Goal: Information Seeking & Learning: Learn about a topic

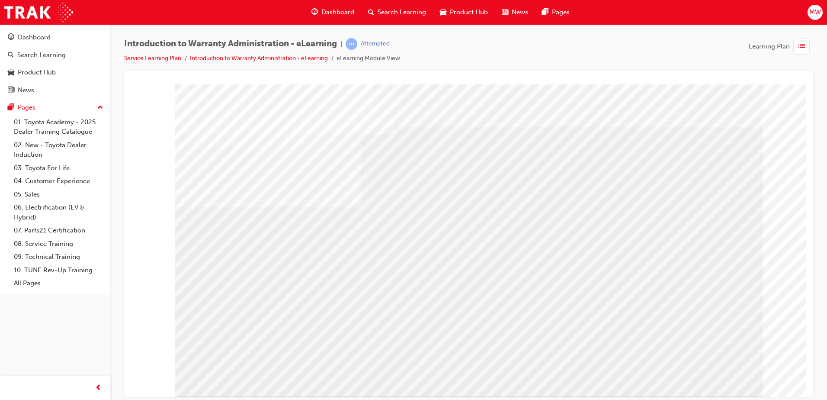
drag, startPoint x: 512, startPoint y: 250, endPoint x: 520, endPoint y: 238, distance: 14.4
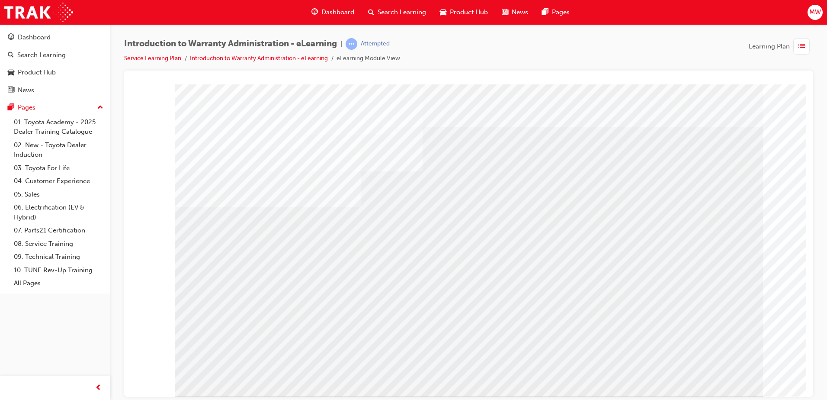
drag, startPoint x: 524, startPoint y: 191, endPoint x: 554, endPoint y: 218, distance: 41.4
drag, startPoint x: 548, startPoint y: 268, endPoint x: 540, endPoint y: 269, distance: 7.8
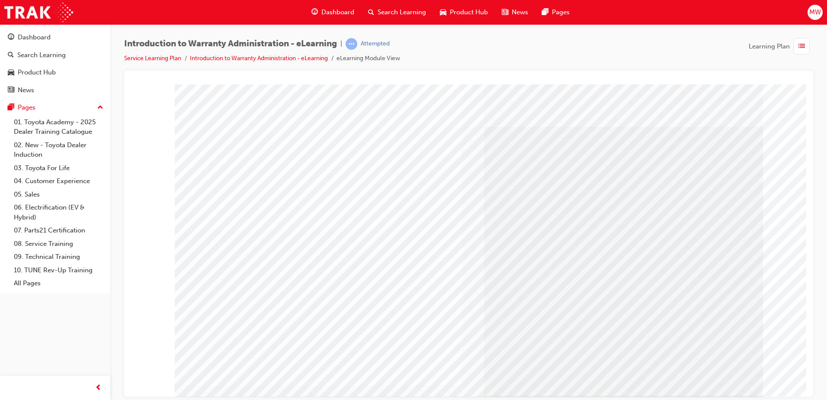
drag, startPoint x: 711, startPoint y: 376, endPoint x: 671, endPoint y: 368, distance: 41.1
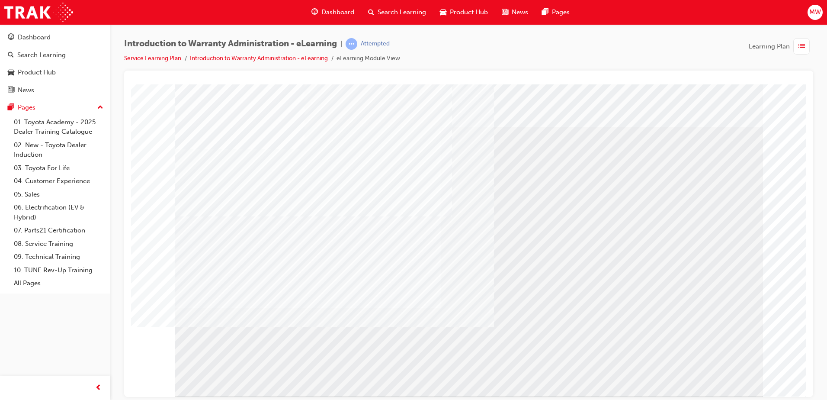
click at [707, 373] on div at bounding box center [469, 240] width 588 height 312
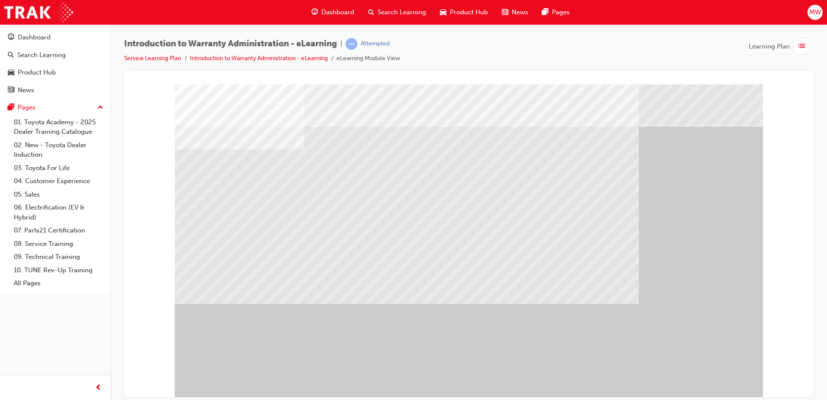
drag, startPoint x: 387, startPoint y: 222, endPoint x: 382, endPoint y: 224, distance: 5.1
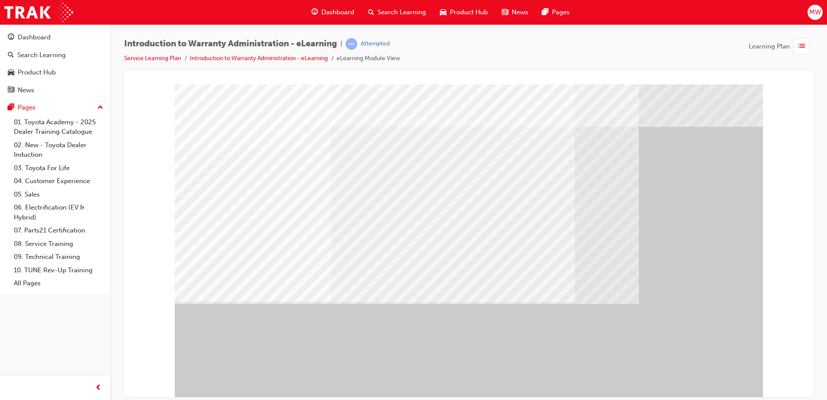
drag, startPoint x: 325, startPoint y: 273, endPoint x: 334, endPoint y: 273, distance: 8.7
click at [328, 273] on div at bounding box center [469, 240] width 588 height 312
click at [719, 363] on div "" at bounding box center [469, 240] width 588 height 312
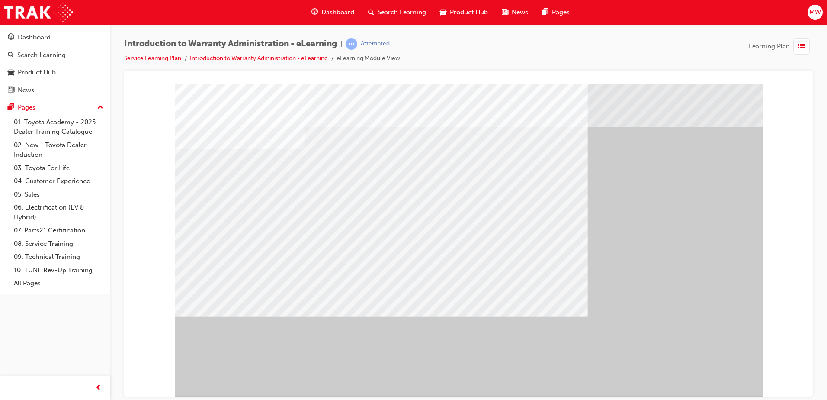
drag, startPoint x: 728, startPoint y: 371, endPoint x: 706, endPoint y: 369, distance: 22.6
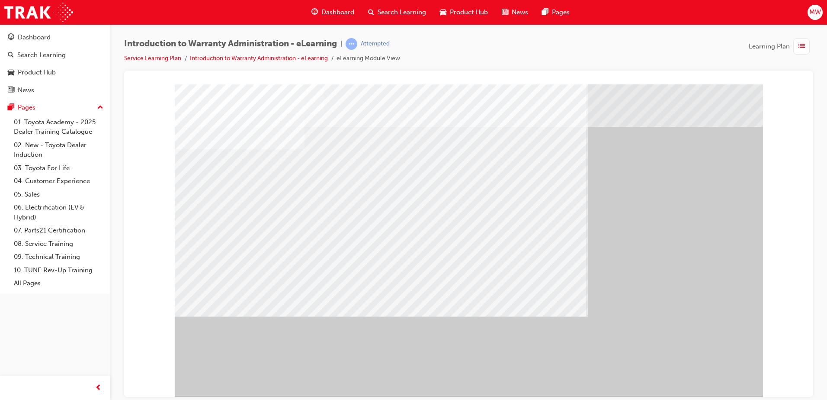
drag, startPoint x: 693, startPoint y: 377, endPoint x: 682, endPoint y: 370, distance: 13.4
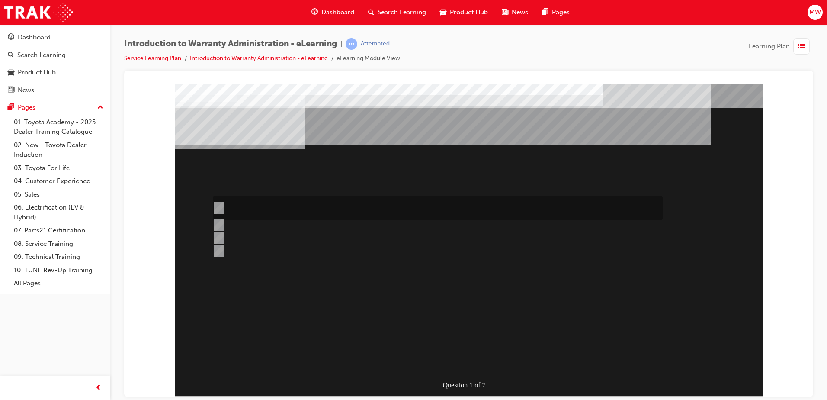
click at [215, 204] on input "The Dealer submits a request for an exchange via an Audio Exchange Form or an e…" at bounding box center [218, 208] width 10 height 10
radio input "true"
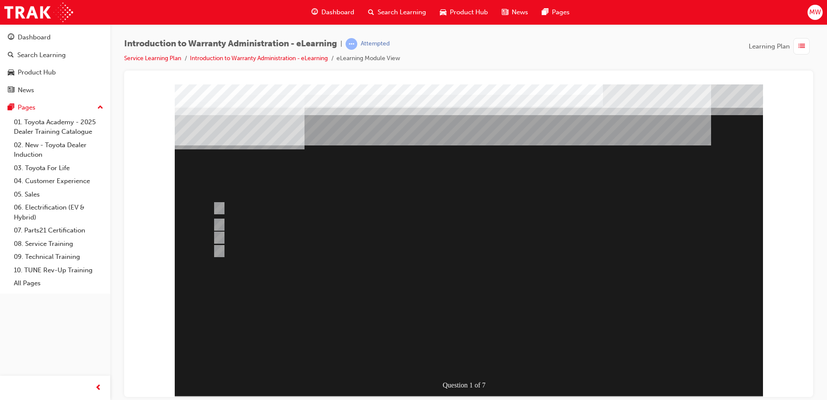
click at [454, 356] on div at bounding box center [469, 240] width 588 height 312
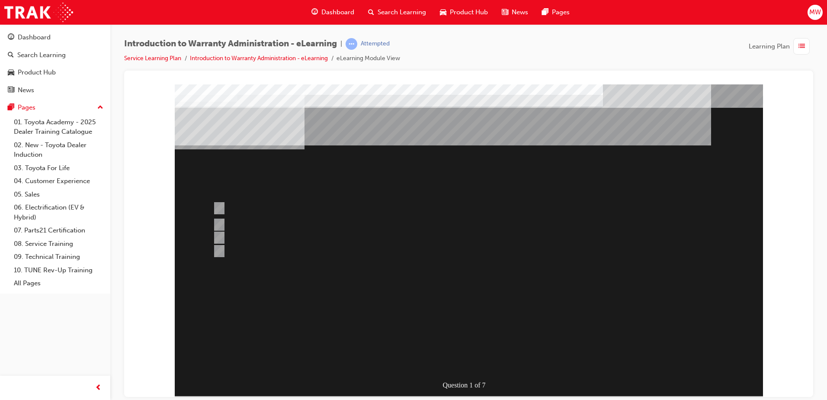
click at [451, 347] on div "" at bounding box center [469, 361] width 588 height 29
click at [221, 238] on input "This is dependant on whether or not the condition is a result of a lack of, or …" at bounding box center [218, 243] width 10 height 10
radio input "true"
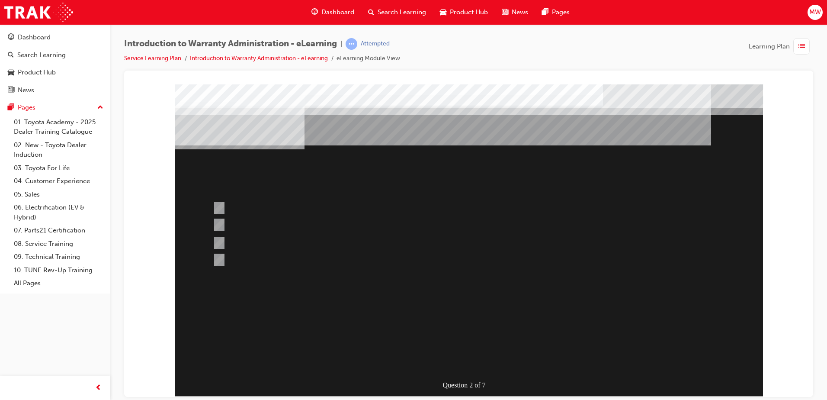
click at [470, 362] on div at bounding box center [469, 240] width 588 height 312
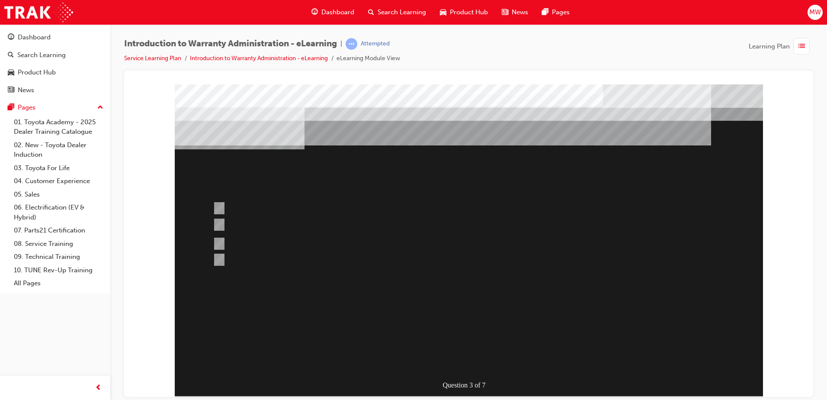
click at [217, 206] on div at bounding box center [469, 240] width 588 height 312
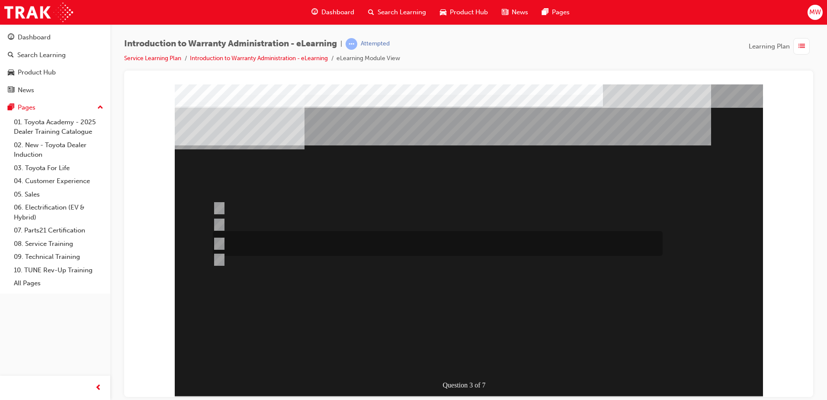
click at [214, 242] on input "No, not all components have the same coverage, for example the vehicles 12V bat…" at bounding box center [218, 244] width 10 height 10
radio input "true"
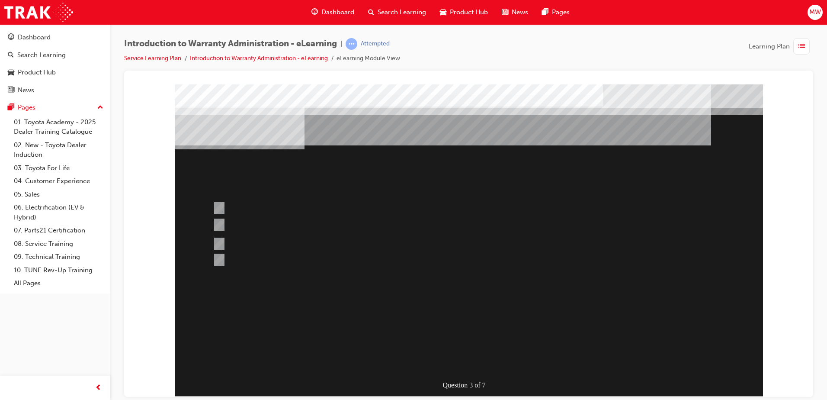
click at [470, 361] on div at bounding box center [469, 240] width 588 height 312
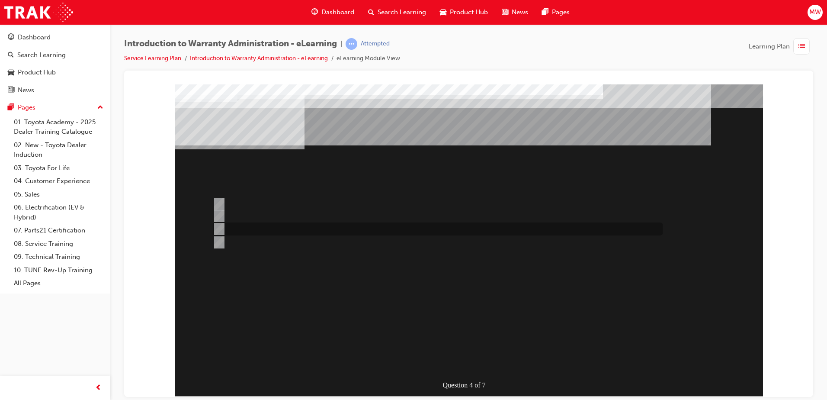
click at [219, 227] on input "Vehicle details can be sourced via the Enquiries radio button." at bounding box center [218, 229] width 10 height 10
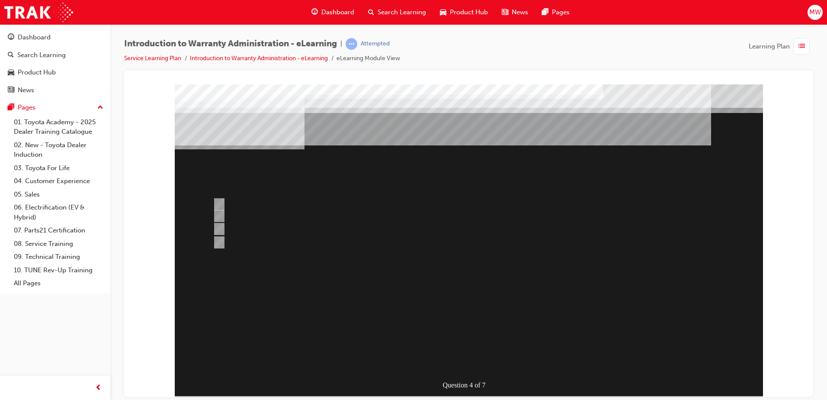
click at [222, 248] on div at bounding box center [469, 240] width 588 height 312
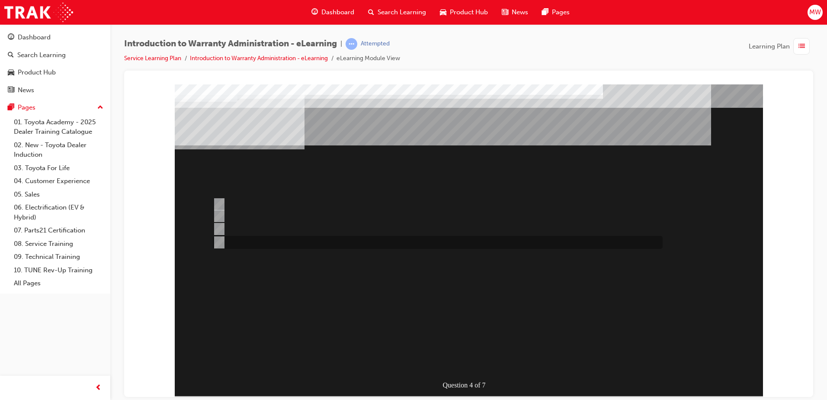
click at [230, 246] on div at bounding box center [436, 242] width 450 height 13
radio input "false"
radio input "true"
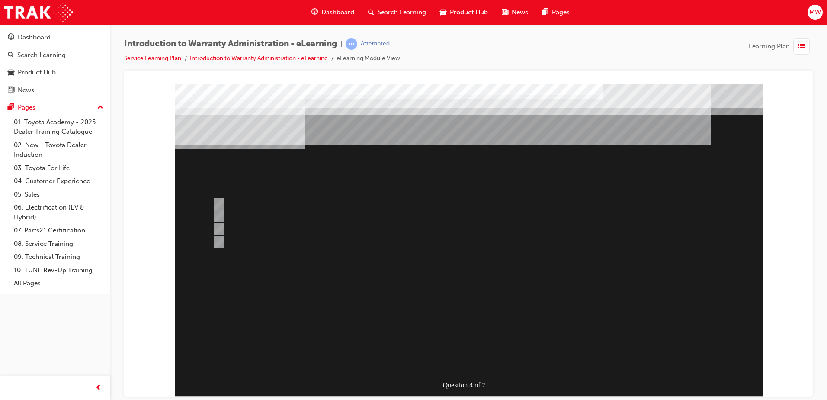
click at [468, 362] on div at bounding box center [469, 240] width 588 height 312
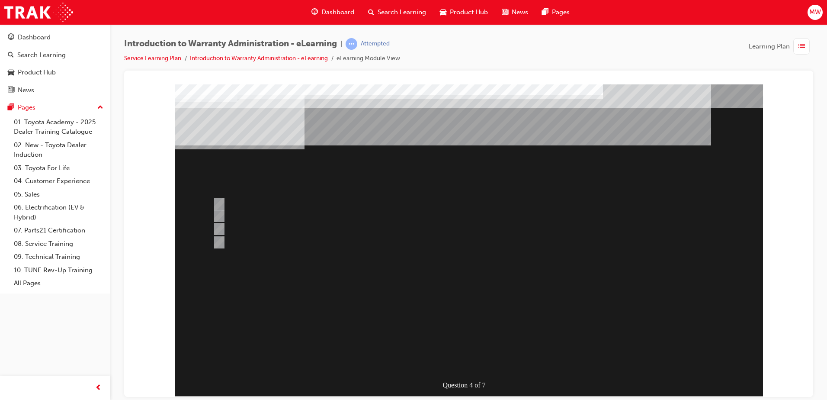
click at [219, 204] on input "> 90%" at bounding box center [218, 204] width 10 height 10
radio input "true"
click at [215, 242] on input "> 75%" at bounding box center [218, 243] width 10 height 10
radio input "true"
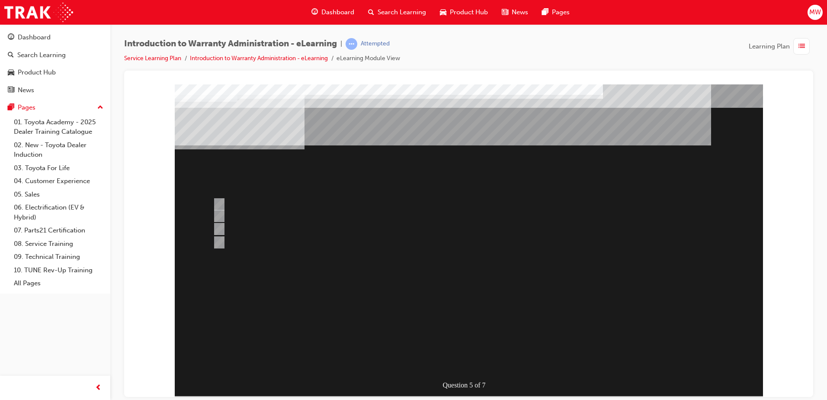
click at [477, 370] on div "Question 5 of 7" at bounding box center [469, 240] width 588 height 312
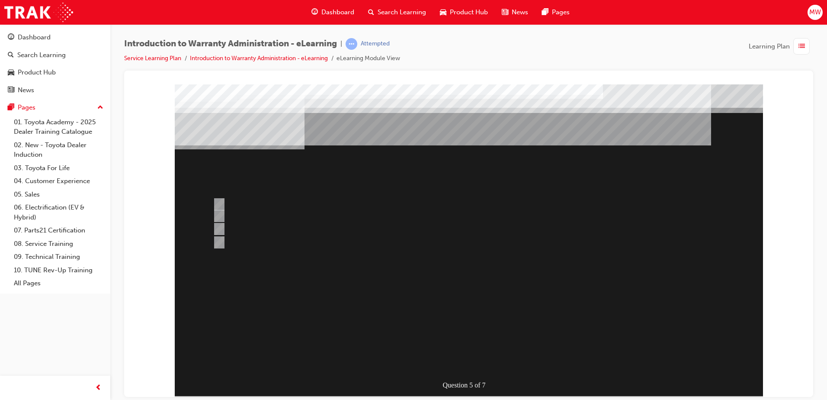
click at [225, 206] on div at bounding box center [469, 240] width 588 height 312
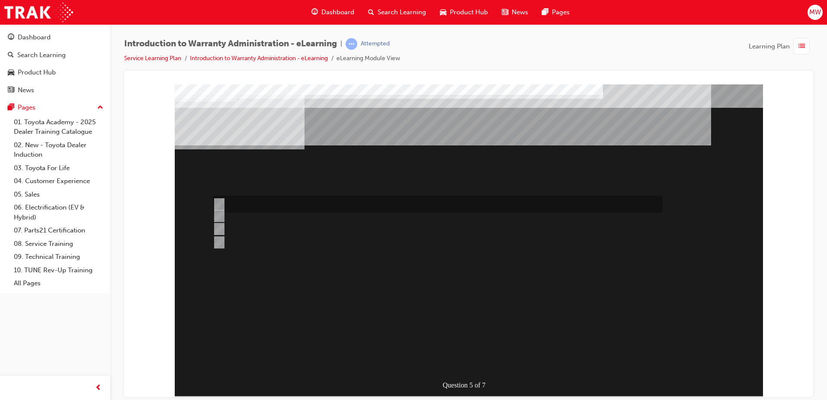
click at [241, 203] on div at bounding box center [436, 204] width 450 height 17
radio input "true"
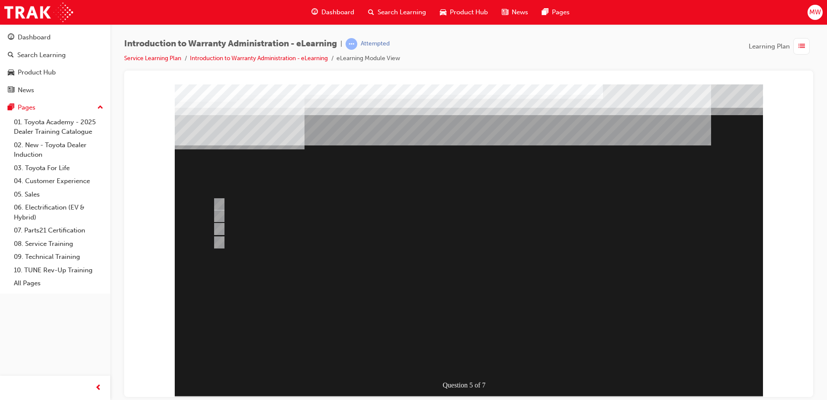
click at [463, 364] on div at bounding box center [469, 240] width 588 height 312
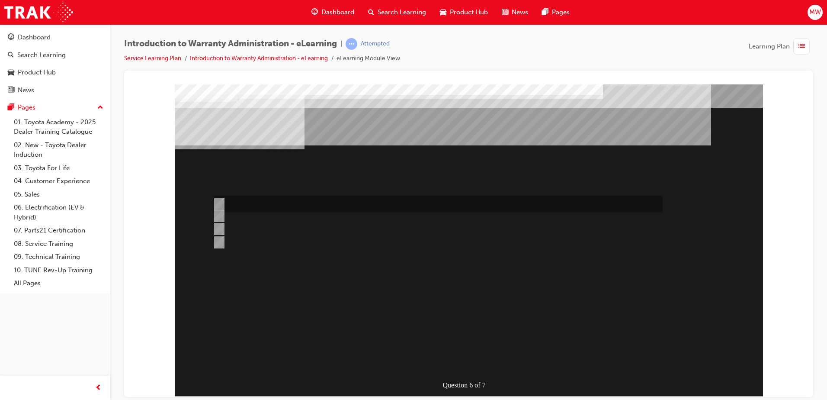
click at [222, 206] on div at bounding box center [436, 204] width 450 height 17
radio input "true"
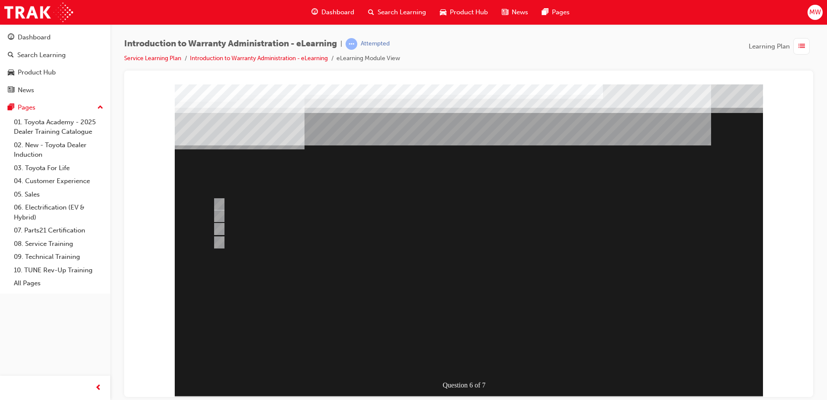
click at [211, 212] on div at bounding box center [469, 240] width 588 height 312
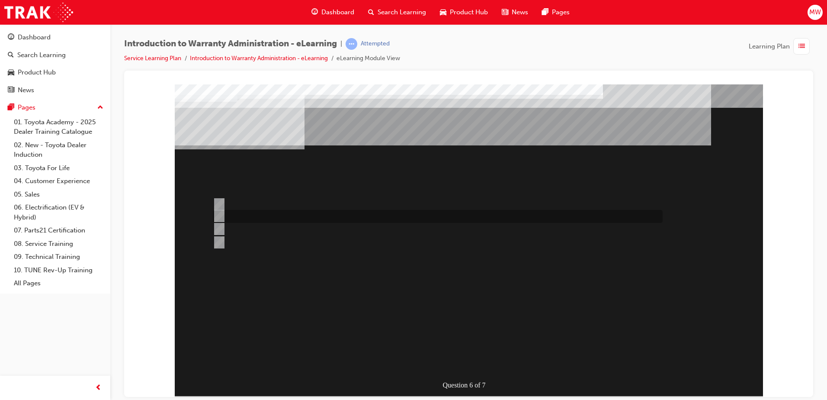
click at [215, 212] on input "The Warranty Policy & Procedures Manual." at bounding box center [218, 216] width 10 height 10
radio input "true"
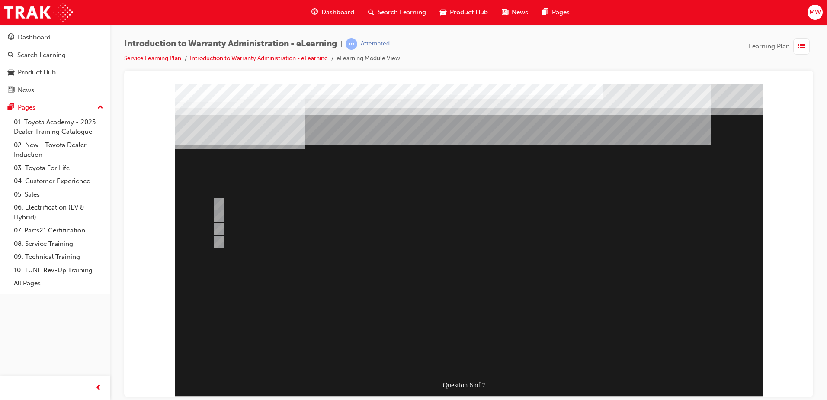
click at [465, 362] on div at bounding box center [469, 240] width 588 height 312
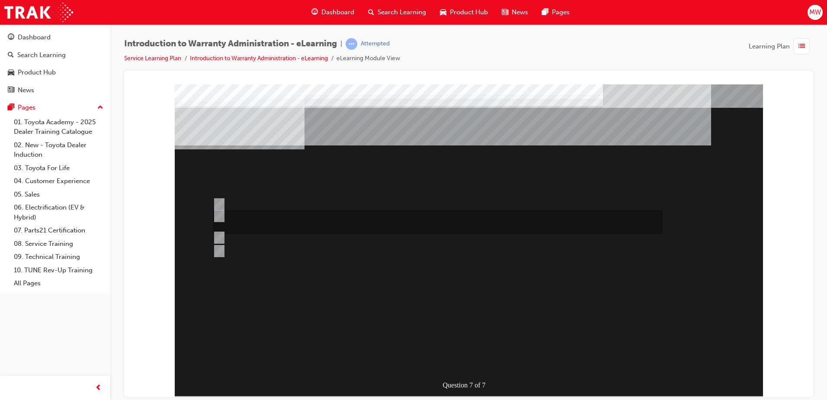
click at [218, 212] on input "The WPPM contains Warranty Policies & Procedures relating to all aspects of the…" at bounding box center [218, 216] width 10 height 10
radio input "true"
click at [218, 235] on input "The WPPM is searchable via both menu & “word” search." at bounding box center [218, 238] width 10 height 10
radio input "true"
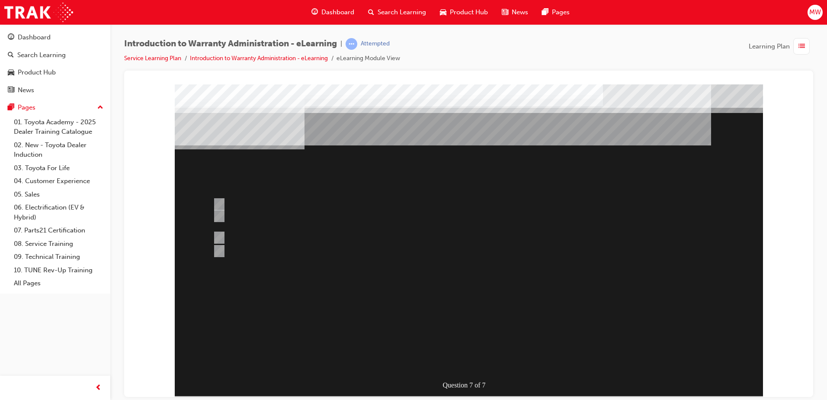
click at [229, 248] on div at bounding box center [469, 240] width 588 height 312
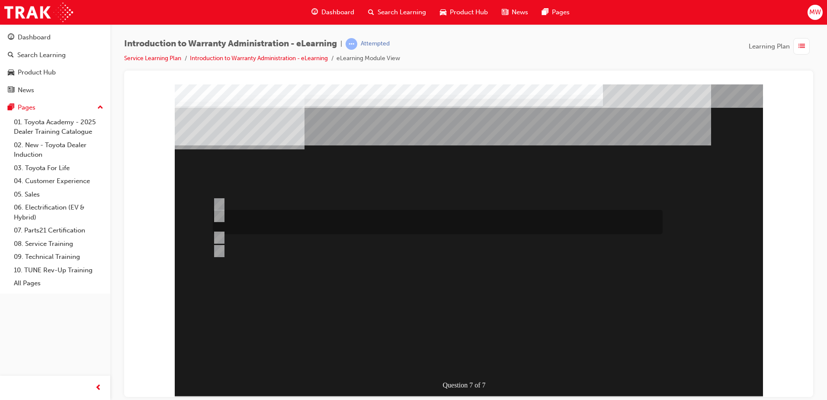
drag, startPoint x: 259, startPoint y: 223, endPoint x: 275, endPoint y: 241, distance: 24.2
click at [264, 230] on div at bounding box center [436, 222] width 450 height 24
click at [278, 250] on div at bounding box center [436, 250] width 450 height 13
radio input "false"
radio input "true"
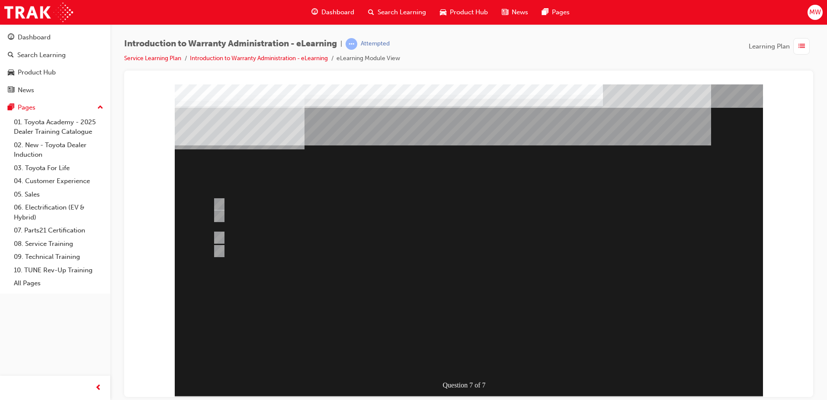
click at [283, 219] on div at bounding box center [469, 240] width 588 height 312
click at [310, 223] on div at bounding box center [436, 222] width 450 height 24
click at [224, 223] on div at bounding box center [436, 222] width 450 height 24
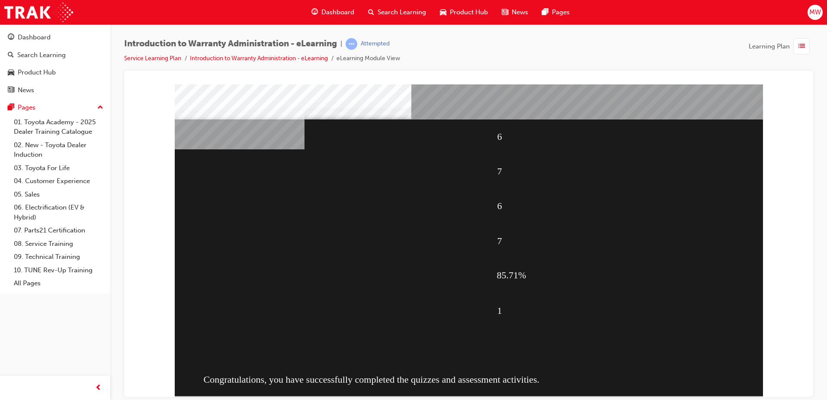
click at [461, 361] on div "6 7 6 7 85.71% 1 Congratulations, you have successfully completed the quizzes a…" at bounding box center [469, 240] width 588 height 312
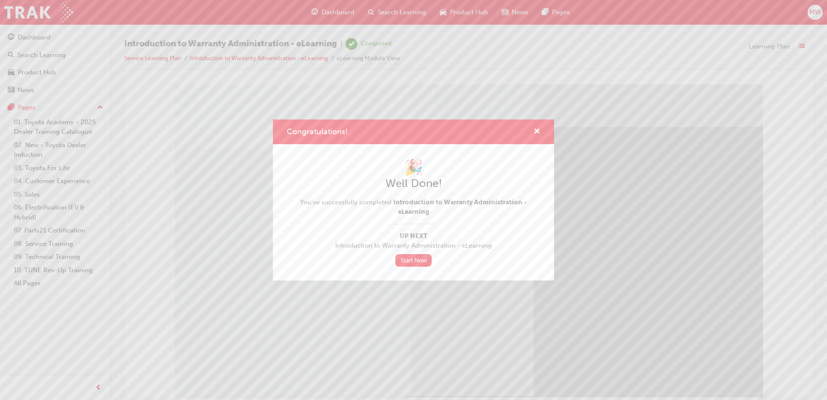
click at [533, 130] on div "Congratulations!" at bounding box center [533, 131] width 13 height 11
click at [536, 130] on span "cross-icon" at bounding box center [537, 132] width 6 height 8
